Goal: Task Accomplishment & Management: Manage account settings

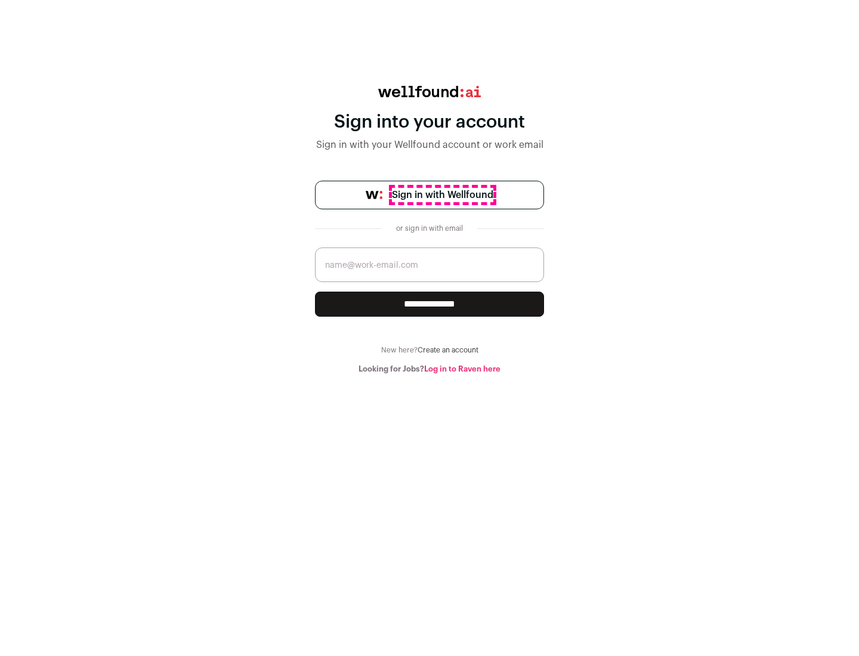
click at [442, 195] on span "Sign in with Wellfound" at bounding box center [442, 195] width 101 height 14
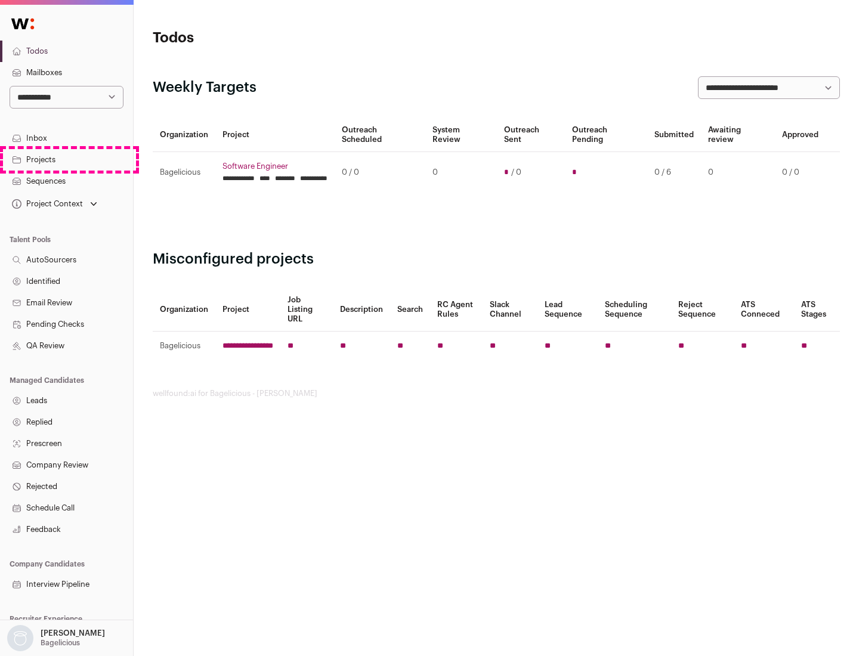
click at [66, 159] on link "Projects" at bounding box center [66, 159] width 133 height 21
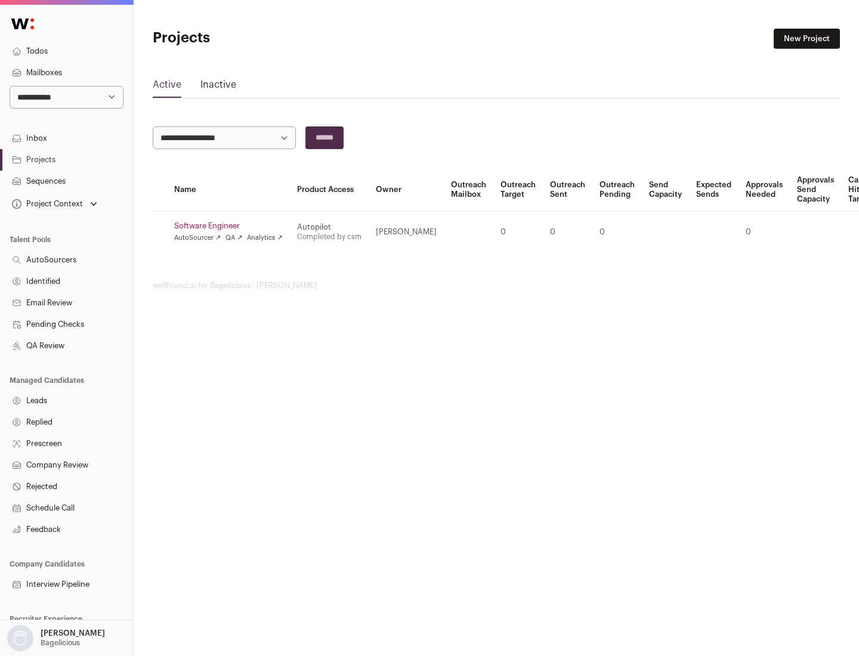
click at [232, 226] on link "Software Engineer" at bounding box center [228, 226] width 109 height 10
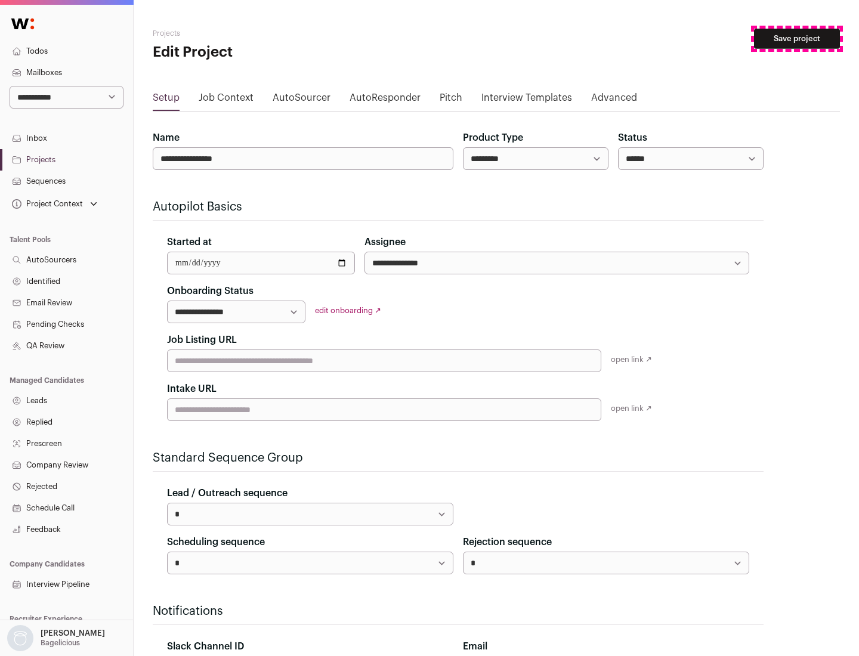
click at [797, 39] on button "Save project" at bounding box center [797, 39] width 86 height 20
